Goal: Task Accomplishment & Management: Manage account settings

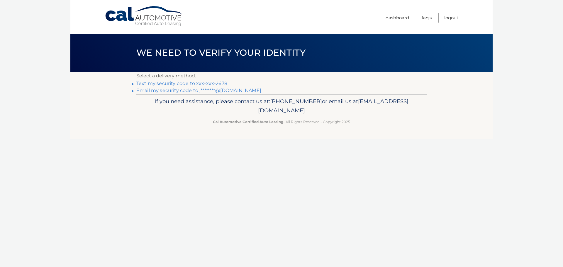
click at [218, 82] on link "Text my security code to xxx-xxx-2678" at bounding box center [181, 84] width 91 height 6
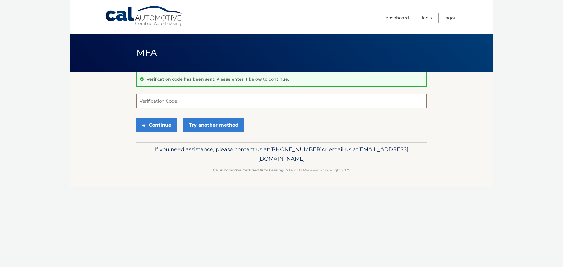
click at [150, 101] on input "Verification Code" at bounding box center [281, 101] width 290 height 15
type input "077865"
click at [157, 127] on button "Continue" at bounding box center [156, 125] width 41 height 15
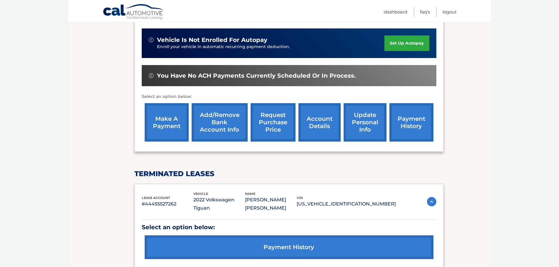
scroll to position [208, 0]
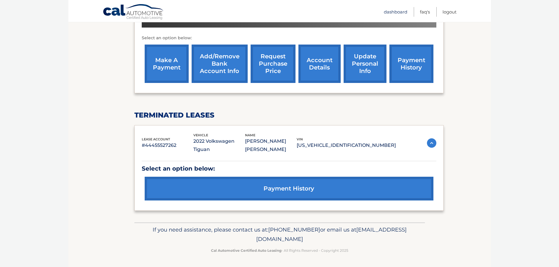
click at [398, 13] on link "Dashboard" at bounding box center [395, 12] width 23 height 10
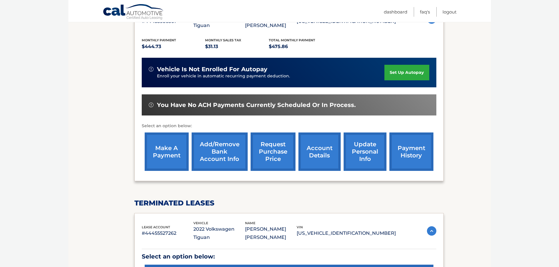
click at [313, 156] on link "account details" at bounding box center [319, 152] width 42 height 38
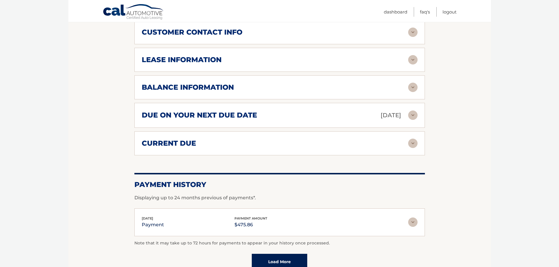
scroll to position [235, 0]
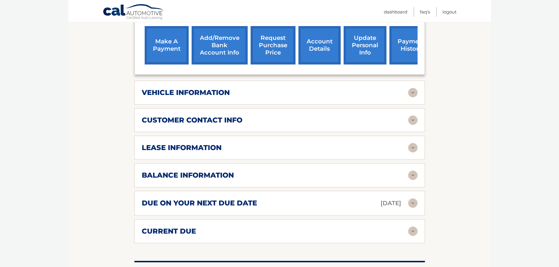
click at [413, 148] on img at bounding box center [412, 147] width 9 height 9
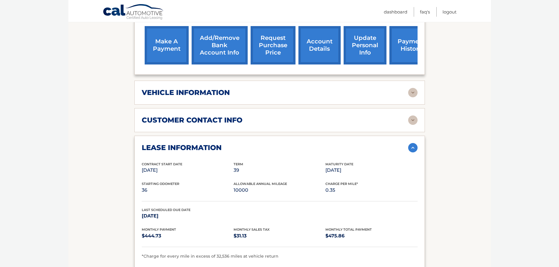
click at [412, 93] on img at bounding box center [412, 92] width 9 height 9
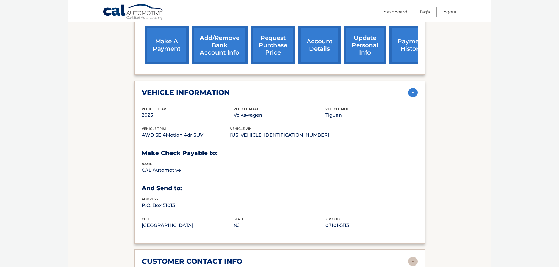
scroll to position [323, 0]
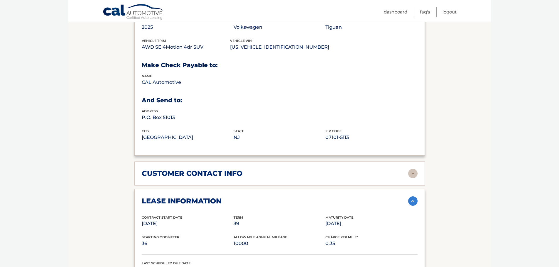
click at [414, 174] on img at bounding box center [412, 173] width 9 height 9
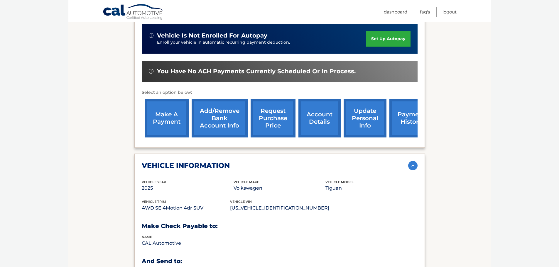
scroll to position [74, 0]
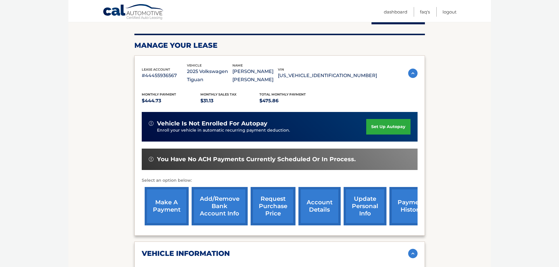
click at [315, 206] on link "account details" at bounding box center [319, 206] width 42 height 38
